Goal: Information Seeking & Learning: Find specific fact

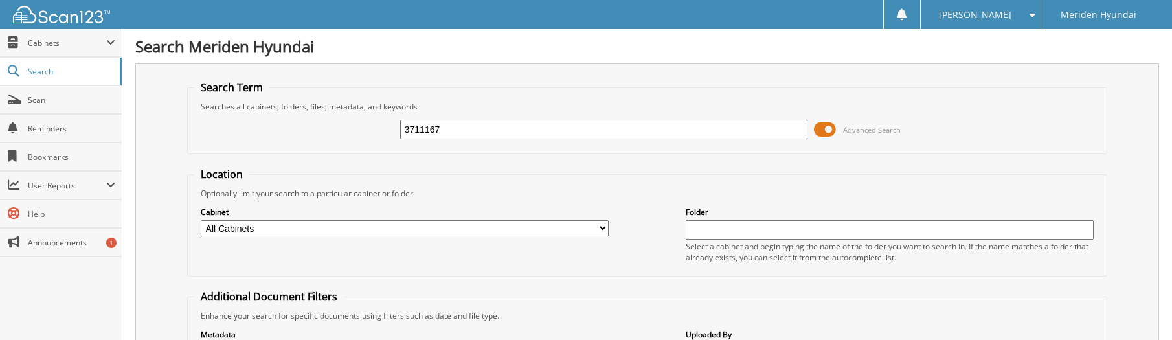
click at [424, 130] on input "3711167" at bounding box center [604, 129] width 408 height 19
click at [503, 135] on input "371167" at bounding box center [604, 129] width 408 height 19
type input "371167\"
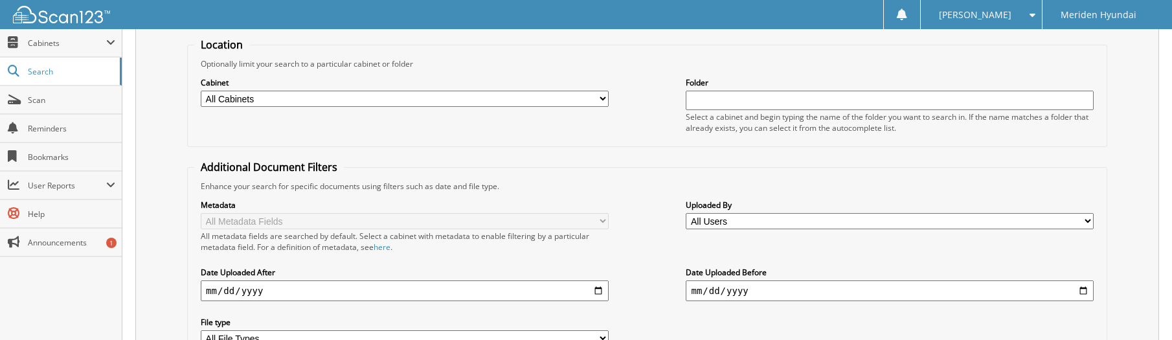
scroll to position [124, 0]
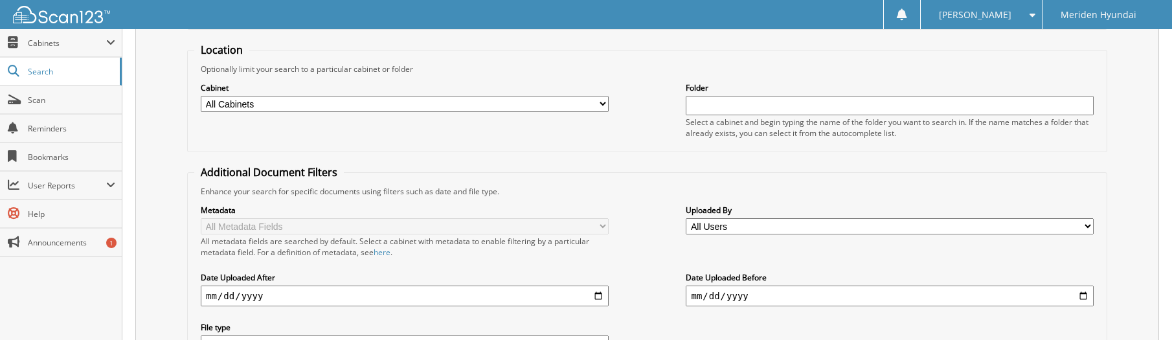
type input "371167"
drag, startPoint x: 505, startPoint y: 58, endPoint x: 590, endPoint y: 29, distance: 89.9
click at [515, 56] on fieldset "Location Optionally limit your search to a particular cabinet or folder Cabinet…" at bounding box center [647, 97] width 920 height 109
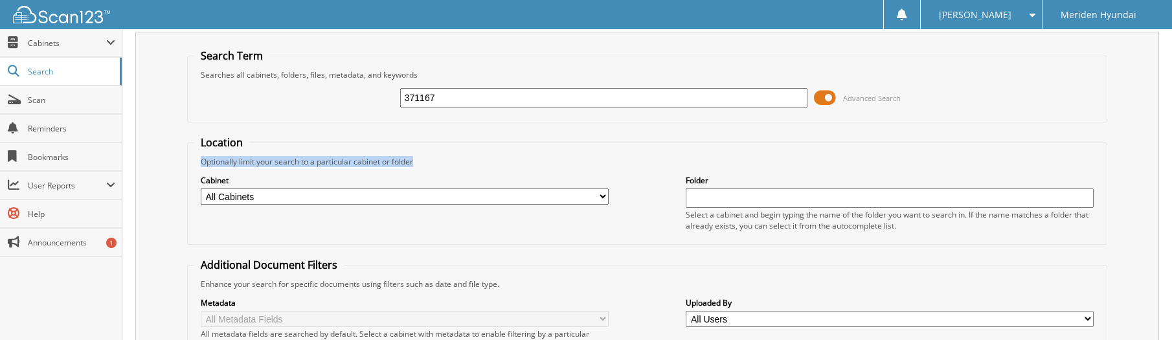
scroll to position [0, 0]
